Goal: Task Accomplishment & Management: Complete application form

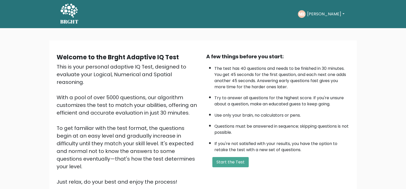
click at [218, 40] on div "Welcome to the Brght Adaptive IQ Test This is your personal adaptive IQ Test, d…" at bounding box center [203, 123] width 406 height 191
click at [235, 162] on button "Start the Test" at bounding box center [230, 162] width 36 height 10
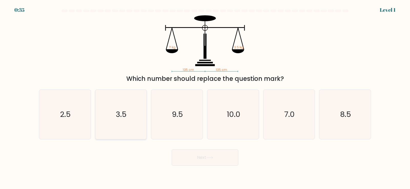
click at [119, 117] on text "3.5" at bounding box center [121, 114] width 11 height 10
click at [205, 97] on input "b. 3.5" at bounding box center [205, 96] width 0 height 3
radio input "true"
click at [210, 161] on button "Next" at bounding box center [205, 158] width 67 height 16
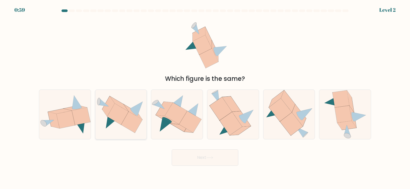
click at [133, 121] on icon at bounding box center [131, 122] width 21 height 21
click at [205, 97] on input "b." at bounding box center [205, 96] width 0 height 3
radio input "true"
click at [218, 157] on button "Next" at bounding box center [205, 158] width 67 height 16
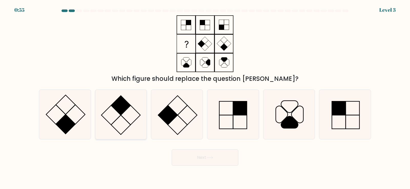
click at [120, 107] on rect at bounding box center [120, 105] width 19 height 19
click at [205, 97] on input "b." at bounding box center [205, 96] width 0 height 3
radio input "true"
click at [69, 119] on rect at bounding box center [65, 124] width 19 height 19
click at [205, 97] on input "a." at bounding box center [205, 96] width 0 height 3
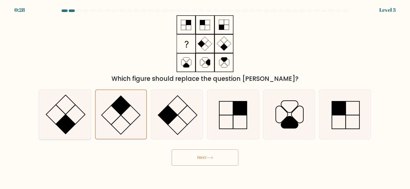
radio input "true"
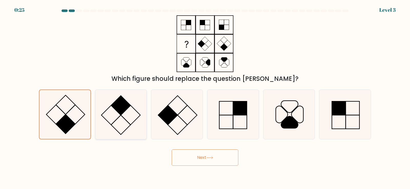
click at [130, 111] on icon at bounding box center [120, 114] width 49 height 49
click at [205, 97] on input "b." at bounding box center [205, 96] width 0 height 3
radio input "true"
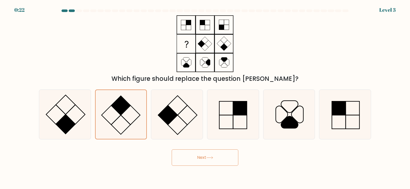
click at [215, 159] on button "Next" at bounding box center [205, 158] width 67 height 16
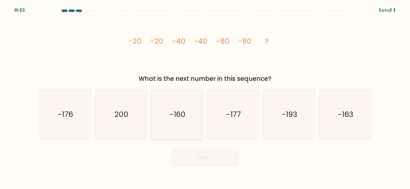
click at [180, 120] on text "-160" at bounding box center [177, 114] width 16 height 10
click at [205, 97] on input "c. -160" at bounding box center [205, 96] width 0 height 3
radio input "true"
click at [217, 160] on button "Next" at bounding box center [205, 158] width 67 height 16
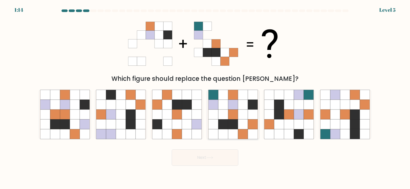
click at [235, 115] on icon at bounding box center [233, 115] width 10 height 10
click at [205, 97] on input "d." at bounding box center [205, 96] width 0 height 3
radio input "true"
click at [216, 160] on button "Next" at bounding box center [205, 158] width 67 height 16
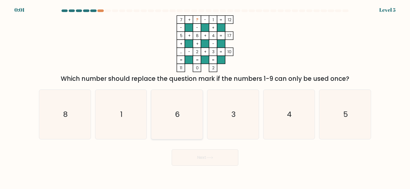
click at [183, 111] on icon "6" at bounding box center [176, 114] width 49 height 49
click at [205, 97] on input "c. 6" at bounding box center [205, 96] width 0 height 3
radio input "true"
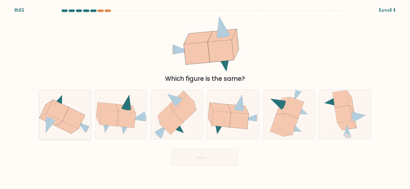
click at [74, 116] on icon at bounding box center [74, 118] width 22 height 21
click at [205, 97] on input "a." at bounding box center [205, 96] width 0 height 3
radio input "true"
click at [202, 161] on button "Next" at bounding box center [205, 158] width 67 height 16
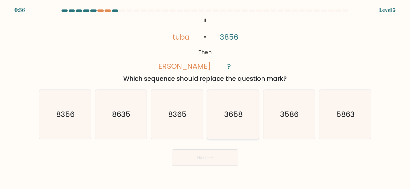
click at [233, 115] on text "3658" at bounding box center [233, 114] width 18 height 10
click at [205, 97] on input "d. 3658" at bounding box center [205, 96] width 0 height 3
radio input "true"
click at [208, 164] on button "Next" at bounding box center [205, 158] width 67 height 16
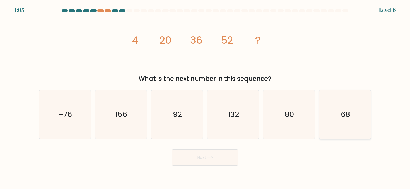
click at [346, 118] on text "68" at bounding box center [345, 114] width 9 height 10
click at [205, 97] on input "f. 68" at bounding box center [205, 96] width 0 height 3
radio input "true"
click at [206, 161] on button "Next" at bounding box center [205, 158] width 67 height 16
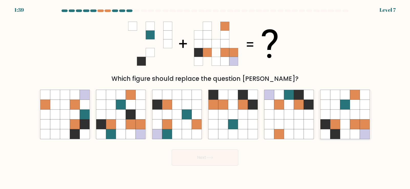
click at [350, 113] on icon at bounding box center [355, 115] width 10 height 10
click at [205, 97] on input "f." at bounding box center [205, 96] width 0 height 3
radio input "true"
click at [200, 162] on button "Next" at bounding box center [205, 158] width 67 height 16
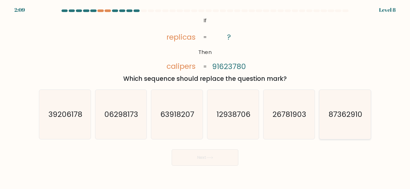
click at [340, 120] on icon "87362910" at bounding box center [344, 114] width 49 height 49
click at [205, 97] on input "f. 87362910" at bounding box center [205, 96] width 0 height 3
radio input "true"
click at [214, 159] on button "Next" at bounding box center [205, 158] width 67 height 16
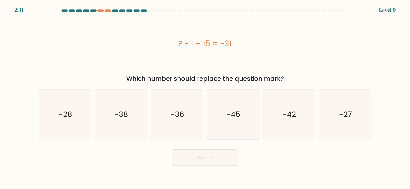
click at [235, 121] on icon "-45" at bounding box center [232, 114] width 49 height 49
click at [205, 97] on input "d. -45" at bounding box center [205, 96] width 0 height 3
radio input "true"
click at [215, 158] on button "Next" at bounding box center [205, 158] width 67 height 16
click at [218, 160] on button "Next" at bounding box center [205, 158] width 67 height 16
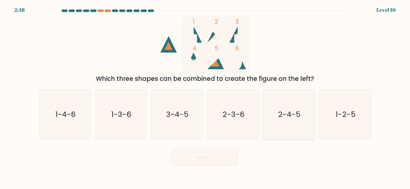
click at [289, 113] on text "2-4-5" at bounding box center [289, 114] width 23 height 10
click at [205, 97] on input "e. 2-4-5" at bounding box center [205, 96] width 0 height 3
radio input "true"
click at [210, 165] on button "Next" at bounding box center [205, 158] width 67 height 16
click at [212, 164] on button "Next" at bounding box center [205, 158] width 67 height 16
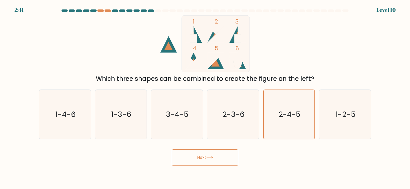
click at [212, 161] on button "Next" at bounding box center [205, 158] width 67 height 16
click at [203, 158] on button "Next" at bounding box center [205, 158] width 67 height 16
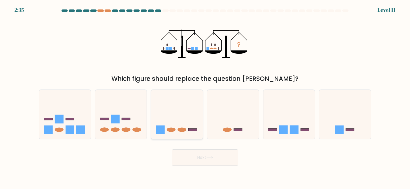
click at [187, 121] on icon at bounding box center [177, 114] width 52 height 43
click at [205, 97] on input "c." at bounding box center [205, 96] width 0 height 3
radio input "true"
click at [211, 159] on icon at bounding box center [209, 158] width 7 height 3
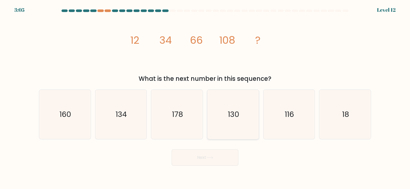
click at [242, 115] on icon "130" at bounding box center [232, 114] width 49 height 49
click at [205, 97] on input "d. 130" at bounding box center [205, 96] width 0 height 3
radio input "true"
click at [62, 111] on text "160" at bounding box center [65, 114] width 12 height 10
click at [205, 97] on input "a. 160" at bounding box center [205, 96] width 0 height 3
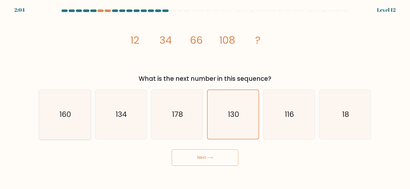
radio input "true"
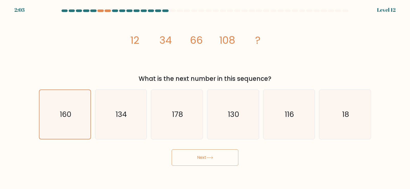
click at [214, 165] on button "Next" at bounding box center [205, 158] width 67 height 16
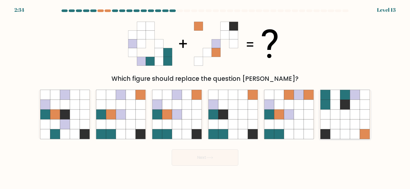
click at [339, 116] on icon at bounding box center [335, 115] width 10 height 10
click at [205, 97] on input "f." at bounding box center [205, 96] width 0 height 3
radio input "true"
click at [220, 157] on button "Next" at bounding box center [205, 158] width 67 height 16
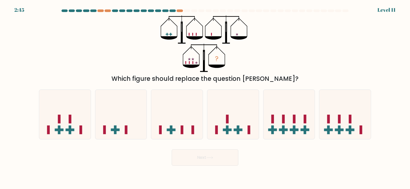
click at [215, 47] on icon "?" at bounding box center [205, 43] width 89 height 57
click at [284, 120] on rect at bounding box center [283, 119] width 3 height 9
click at [205, 97] on input "e." at bounding box center [205, 96] width 0 height 3
radio input "true"
click at [213, 157] on icon at bounding box center [209, 158] width 7 height 3
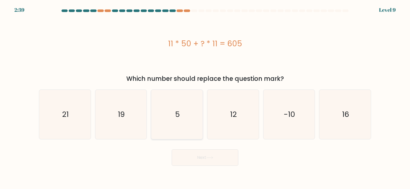
click at [178, 121] on icon "5" at bounding box center [176, 114] width 49 height 49
click at [205, 97] on input "c. 5" at bounding box center [205, 96] width 0 height 3
radio input "true"
click at [208, 163] on button "Next" at bounding box center [205, 158] width 67 height 16
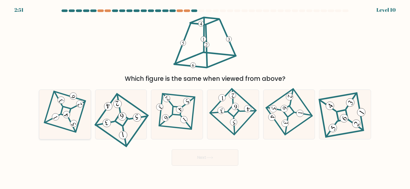
click at [61, 110] on icon at bounding box center [65, 114] width 34 height 39
click at [205, 97] on input "a." at bounding box center [205, 96] width 0 height 3
radio input "true"
click at [215, 161] on button "Next" at bounding box center [205, 158] width 67 height 16
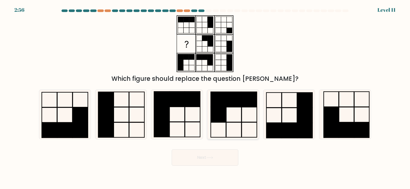
click at [226, 108] on rect at bounding box center [218, 114] width 15 height 15
click at [205, 97] on input "d." at bounding box center [205, 96] width 0 height 3
radio input "true"
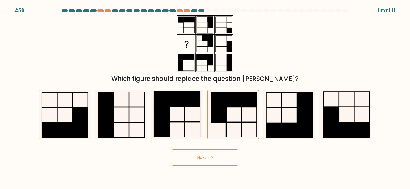
click at [201, 158] on button "Next" at bounding box center [205, 158] width 67 height 16
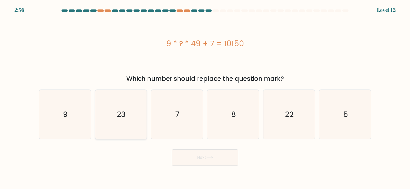
click at [124, 114] on text "23" at bounding box center [121, 114] width 9 height 10
click at [205, 97] on input "b. 23" at bounding box center [205, 96] width 0 height 3
radio input "true"
click at [215, 165] on button "Next" at bounding box center [205, 158] width 67 height 16
click at [215, 156] on button "Next" at bounding box center [205, 158] width 67 height 16
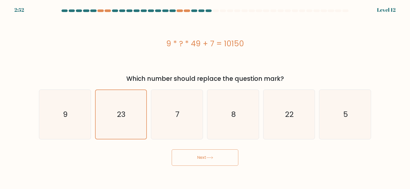
click at [209, 159] on icon at bounding box center [209, 158] width 7 height 3
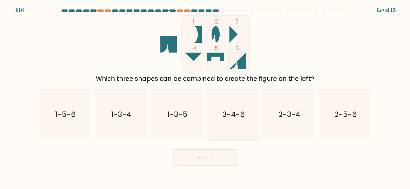
click at [237, 117] on text "3-4-6" at bounding box center [233, 114] width 22 height 10
click at [205, 97] on input "d. 3-4-6" at bounding box center [205, 96] width 0 height 3
radio input "true"
click at [216, 161] on button "Next" at bounding box center [205, 158] width 67 height 16
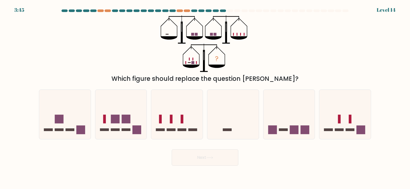
click at [192, 79] on div "Which figure should replace the question [PERSON_NAME]?" at bounding box center [205, 78] width 326 height 9
click at [174, 116] on icon at bounding box center [177, 114] width 52 height 43
click at [205, 97] on input "c." at bounding box center [205, 96] width 0 height 3
radio input "true"
click at [126, 123] on rect at bounding box center [126, 119] width 9 height 9
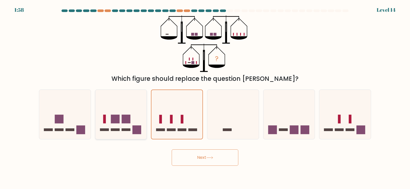
click at [205, 97] on input "b." at bounding box center [205, 96] width 0 height 3
radio input "true"
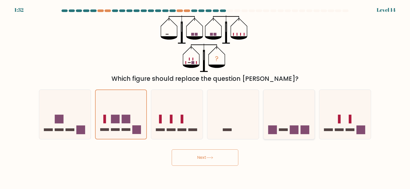
click at [288, 121] on icon at bounding box center [289, 114] width 52 height 43
click at [205, 97] on input "e." at bounding box center [205, 96] width 0 height 3
radio input "true"
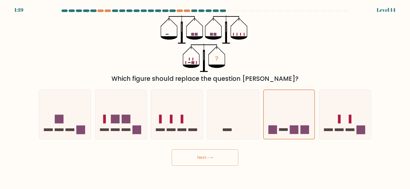
click at [215, 160] on button "Next" at bounding box center [205, 158] width 67 height 16
click at [211, 157] on icon at bounding box center [209, 158] width 7 height 3
click at [214, 163] on button "Next" at bounding box center [205, 158] width 67 height 16
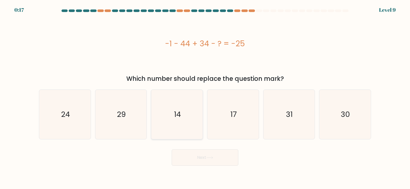
click at [174, 119] on text "14" at bounding box center [177, 114] width 7 height 10
click at [205, 97] on input "c. 14" at bounding box center [205, 96] width 0 height 3
radio input "true"
click at [214, 154] on button "Next" at bounding box center [205, 158] width 67 height 16
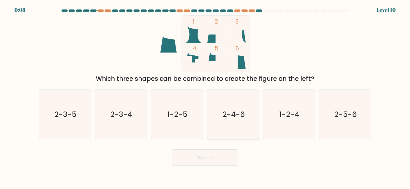
click at [232, 117] on text "2-4-6" at bounding box center [233, 114] width 22 height 10
click at [205, 97] on input "d. 2-4-6" at bounding box center [205, 96] width 0 height 3
radio input "true"
click at [211, 165] on button "Next" at bounding box center [205, 158] width 67 height 16
click at [213, 164] on button "Next" at bounding box center [205, 158] width 67 height 16
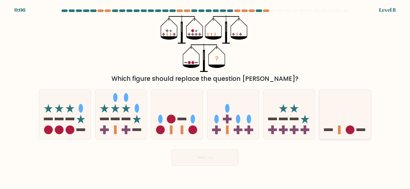
click at [339, 116] on icon at bounding box center [345, 114] width 52 height 43
click at [205, 97] on input "f." at bounding box center [205, 96] width 0 height 3
radio input "true"
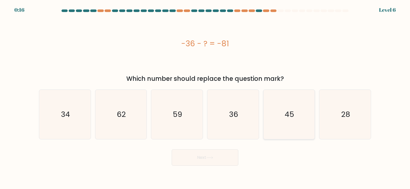
click at [286, 119] on text "45" at bounding box center [289, 114] width 9 height 10
click at [205, 97] on input "e. 45" at bounding box center [205, 96] width 0 height 3
radio input "true"
click at [217, 161] on button "Next" at bounding box center [205, 158] width 67 height 16
click at [212, 166] on button "Next" at bounding box center [205, 158] width 67 height 16
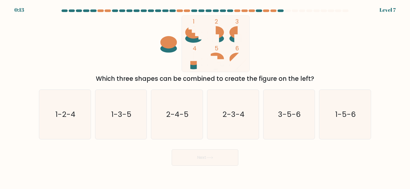
click at [217, 152] on button "Next" at bounding box center [205, 158] width 67 height 16
click at [243, 126] on icon "2-3-4" at bounding box center [232, 114] width 49 height 49
click at [205, 97] on input "d. 2-3-4" at bounding box center [205, 96] width 0 height 3
radio input "true"
click at [218, 160] on button "Next" at bounding box center [205, 158] width 67 height 16
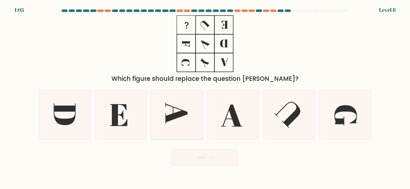
click at [173, 113] on icon at bounding box center [176, 114] width 49 height 49
click at [205, 97] on input "c." at bounding box center [205, 96] width 0 height 3
radio input "true"
click at [67, 117] on icon at bounding box center [64, 114] width 49 height 49
click at [205, 97] on input "a." at bounding box center [205, 96] width 0 height 3
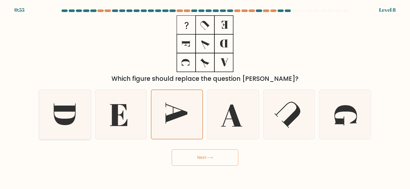
radio input "true"
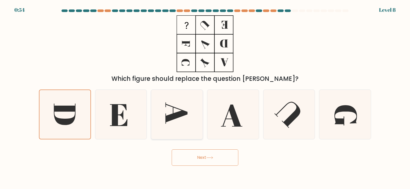
click at [173, 120] on icon at bounding box center [177, 113] width 22 height 21
click at [205, 97] on input "c." at bounding box center [205, 96] width 0 height 3
radio input "true"
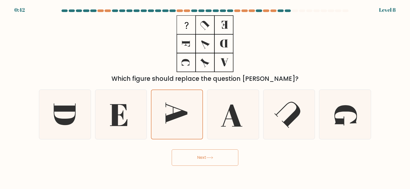
click at [211, 161] on button "Next" at bounding box center [205, 158] width 67 height 16
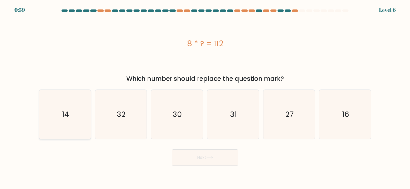
click at [65, 118] on text "14" at bounding box center [65, 114] width 7 height 10
click at [205, 97] on input "a. 14" at bounding box center [205, 96] width 0 height 3
radio input "true"
click at [197, 157] on button "Next" at bounding box center [205, 158] width 67 height 16
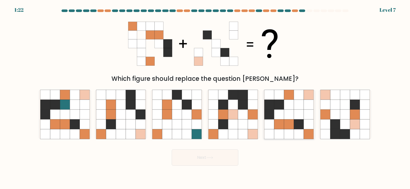
click at [298, 122] on icon at bounding box center [299, 124] width 10 height 10
click at [205, 97] on input "e." at bounding box center [205, 96] width 0 height 3
radio input "true"
click at [207, 163] on button "Next" at bounding box center [205, 158] width 67 height 16
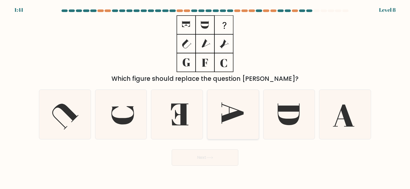
click at [233, 122] on icon at bounding box center [232, 114] width 49 height 49
click at [205, 97] on input "d." at bounding box center [205, 96] width 0 height 3
radio input "true"
click at [284, 113] on icon at bounding box center [288, 114] width 49 height 49
click at [205, 97] on input "e." at bounding box center [205, 96] width 0 height 3
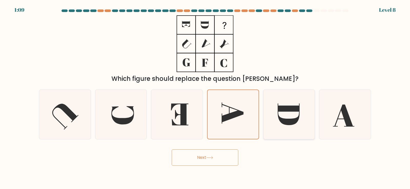
radio input "true"
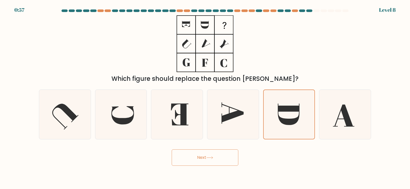
click at [208, 160] on button "Next" at bounding box center [205, 158] width 67 height 16
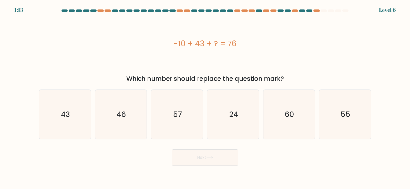
click at [368, 63] on div "-10 + 43 + ? = 76" at bounding box center [205, 43] width 332 height 57
click at [63, 117] on text "43" at bounding box center [65, 114] width 9 height 10
click at [205, 97] on input "a. 43" at bounding box center [205, 96] width 0 height 3
radio input "true"
click at [206, 159] on button "Next" at bounding box center [205, 158] width 67 height 16
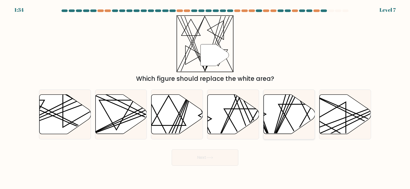
click at [290, 116] on icon at bounding box center [289, 114] width 52 height 39
click at [205, 97] on input "e." at bounding box center [205, 96] width 0 height 3
radio input "true"
click at [211, 159] on icon at bounding box center [209, 158] width 7 height 3
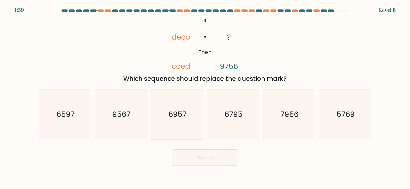
click at [174, 120] on text "6957" at bounding box center [177, 114] width 18 height 10
click at [205, 97] on input "c. 6957" at bounding box center [205, 96] width 0 height 3
radio input "true"
click at [216, 160] on button "Next" at bounding box center [205, 158] width 67 height 16
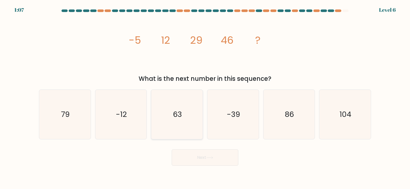
click at [166, 105] on icon "63" at bounding box center [176, 114] width 49 height 49
click at [205, 97] on input "c. 63" at bounding box center [205, 96] width 0 height 3
radio input "true"
click at [214, 162] on button "Next" at bounding box center [205, 158] width 67 height 16
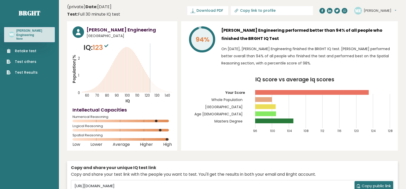
click at [28, 51] on link "Retake test" at bounding box center [22, 50] width 31 height 5
click at [30, 72] on link "Test Results" at bounding box center [22, 72] width 31 height 5
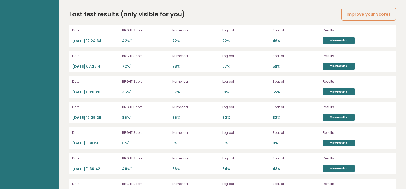
scroll to position [1453, 0]
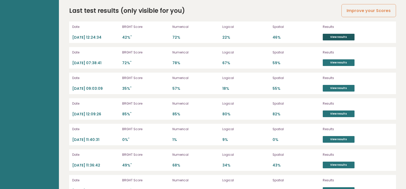
click at [337, 34] on link "View results" at bounding box center [339, 37] width 32 height 7
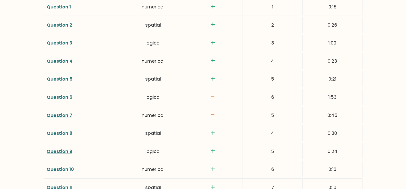
scroll to position [769, 0]
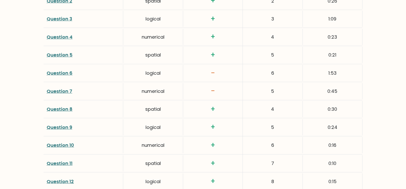
click at [63, 73] on link "Question 6" at bounding box center [60, 73] width 26 height 6
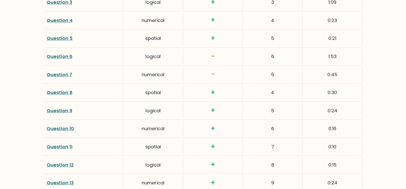
scroll to position [794, 0]
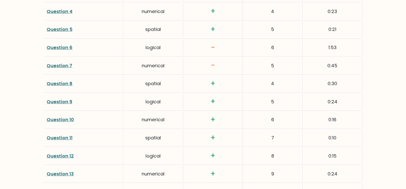
click at [61, 67] on link "Question 7" at bounding box center [60, 66] width 26 height 6
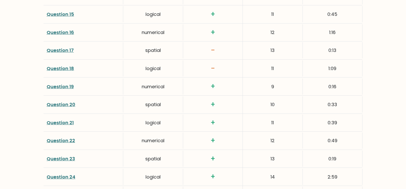
scroll to position [1000, 0]
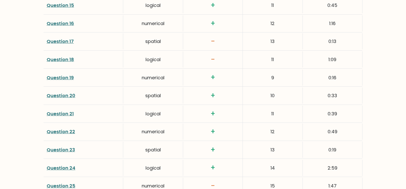
click at [63, 42] on link "Question 17" at bounding box center [60, 41] width 27 height 6
click at [67, 60] on link "Question 18" at bounding box center [60, 59] width 27 height 6
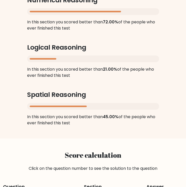
scroll to position [487, 0]
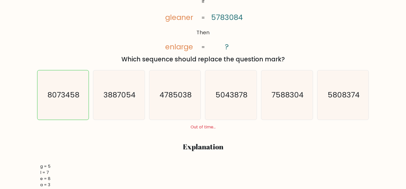
scroll to position [154, 0]
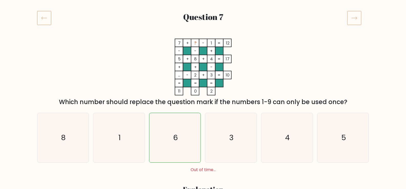
scroll to position [51, 0]
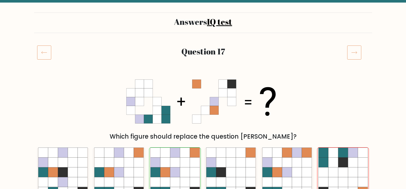
scroll to position [51, 0]
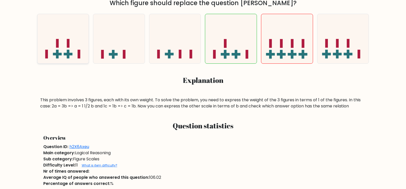
scroll to position [128, 0]
